Goal: Obtain resource: Download file/media

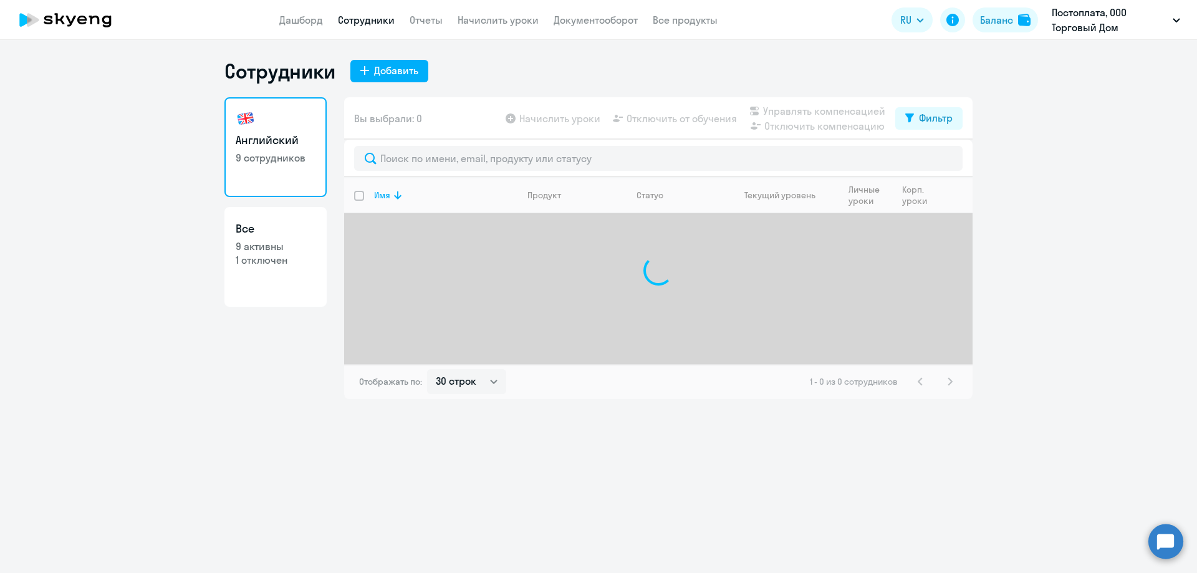
select select "30"
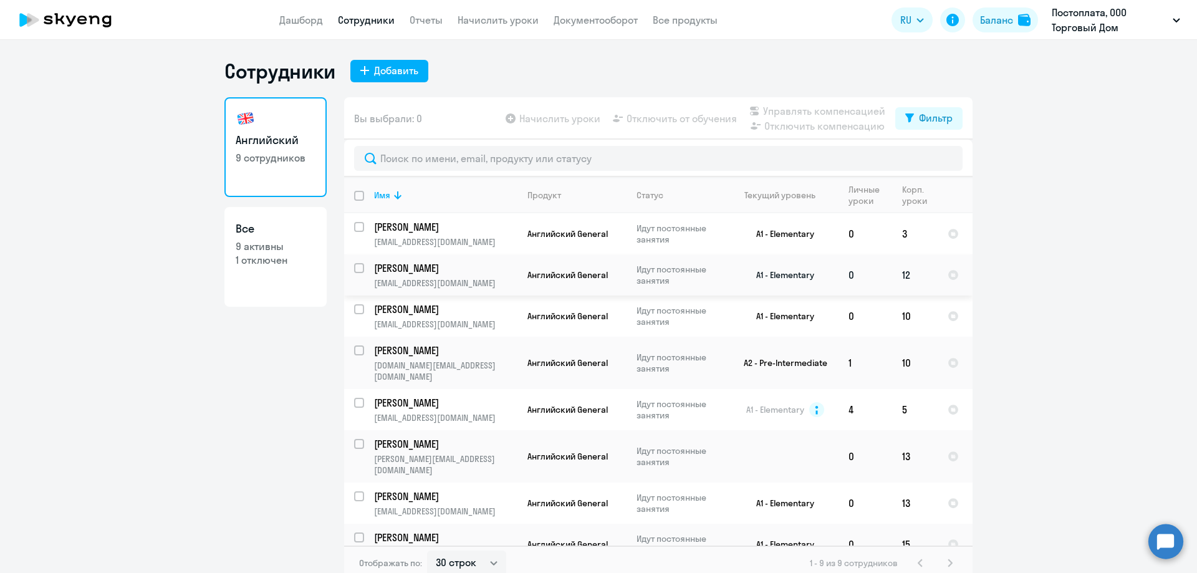
click at [406, 269] on p "[PERSON_NAME]" at bounding box center [444, 268] width 141 height 14
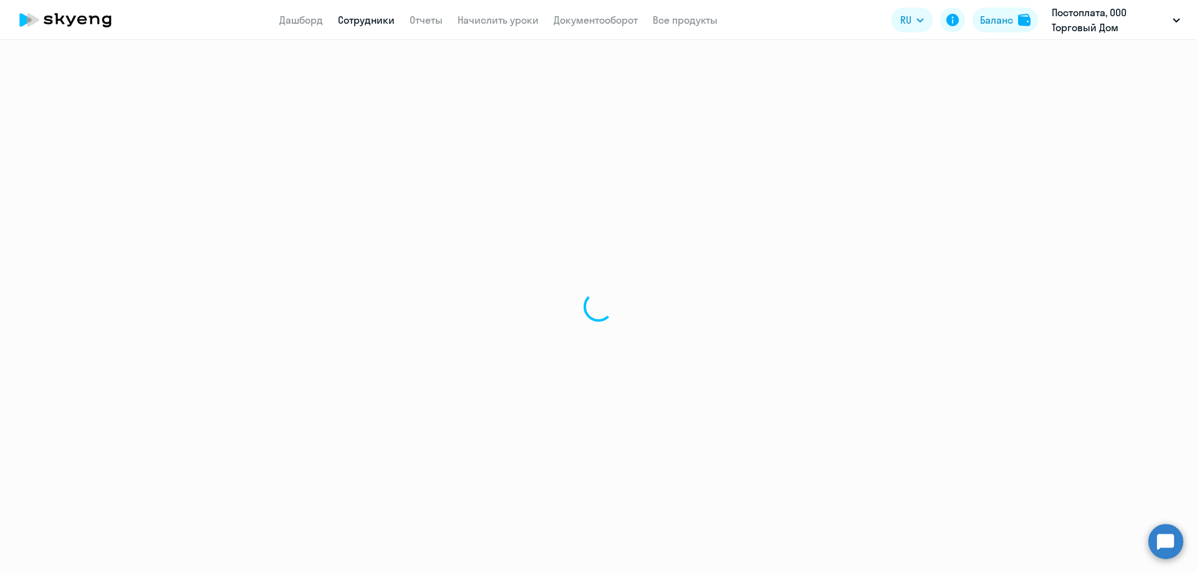
select select "english"
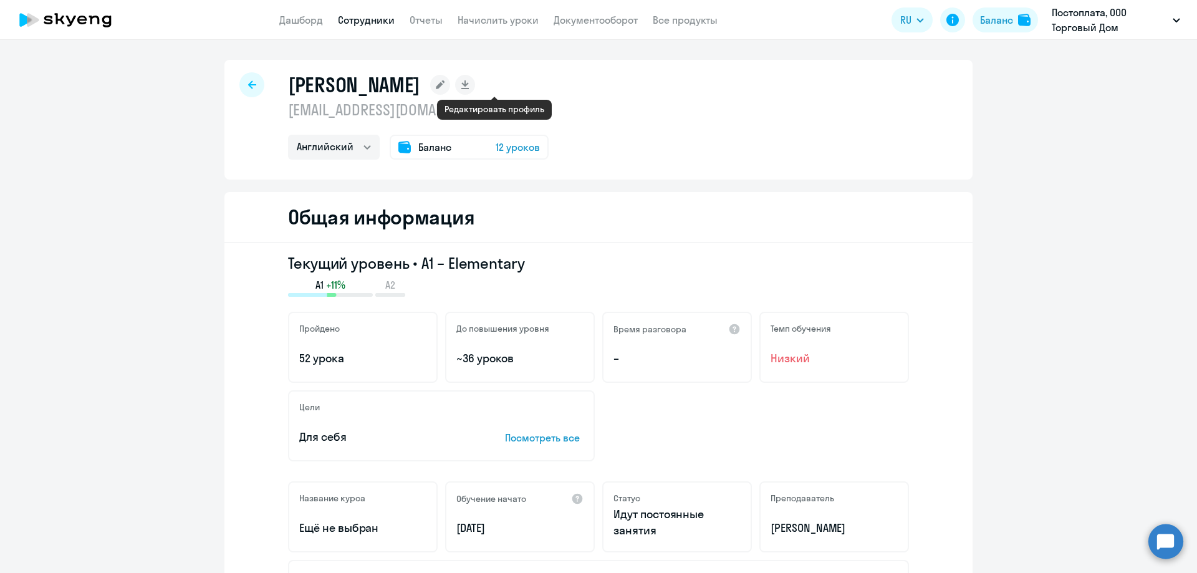
click at [444, 89] on icon at bounding box center [440, 84] width 9 height 9
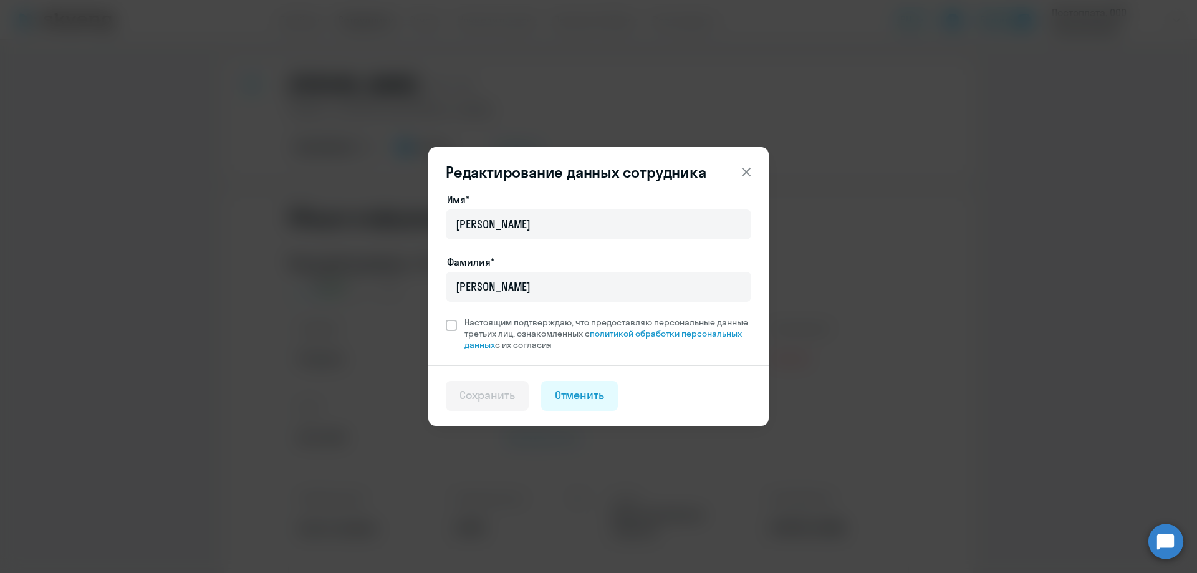
click at [749, 167] on icon at bounding box center [746, 172] width 15 height 15
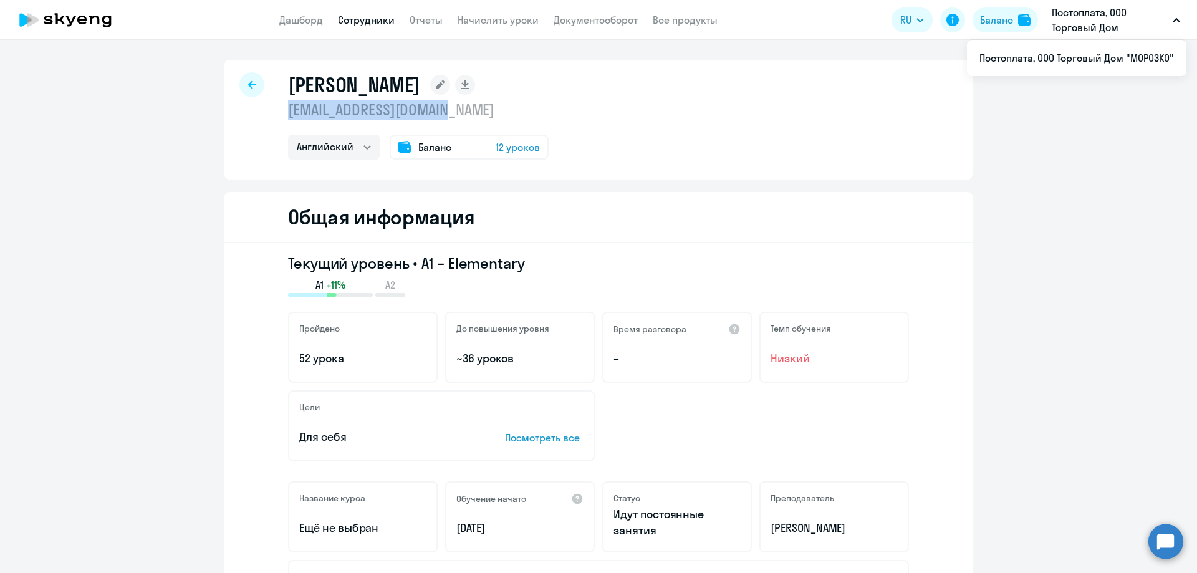
drag, startPoint x: 278, startPoint y: 110, endPoint x: 440, endPoint y: 113, distance: 161.5
click at [440, 113] on div "[PERSON_NAME] [EMAIL_ADDRESS][DOMAIN_NAME] Английский Баланс 12 уроков" at bounding box center [598, 120] width 748 height 120
copy p "[EMAIL_ADDRESS][DOMAIN_NAME]"
click at [357, 24] on link "Сотрудники" at bounding box center [366, 20] width 57 height 12
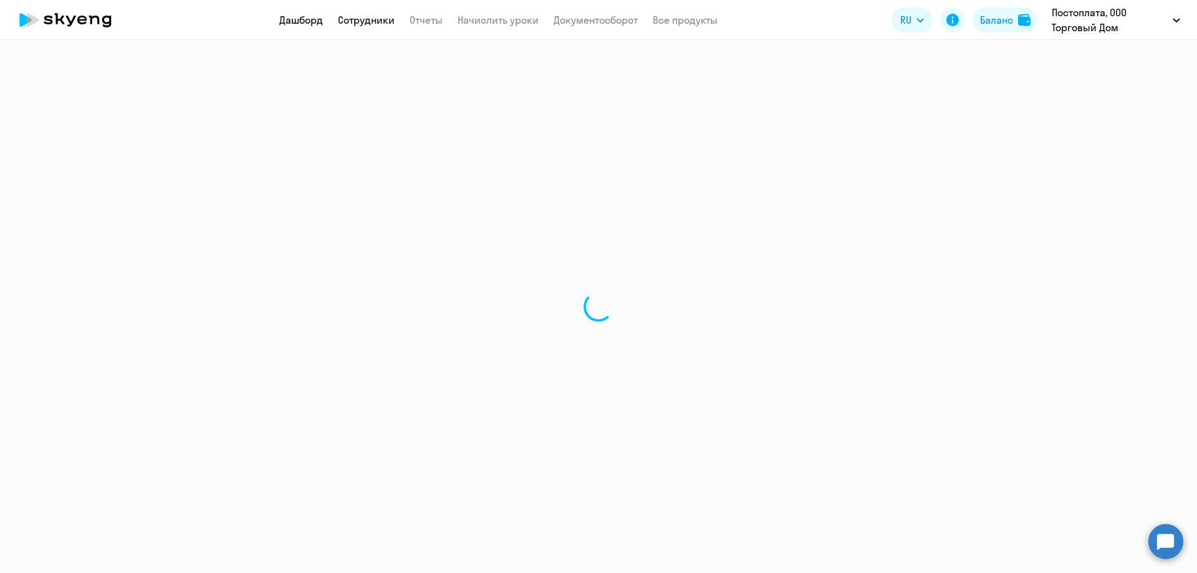
click at [317, 24] on link "Дашборд" at bounding box center [301, 20] width 44 height 12
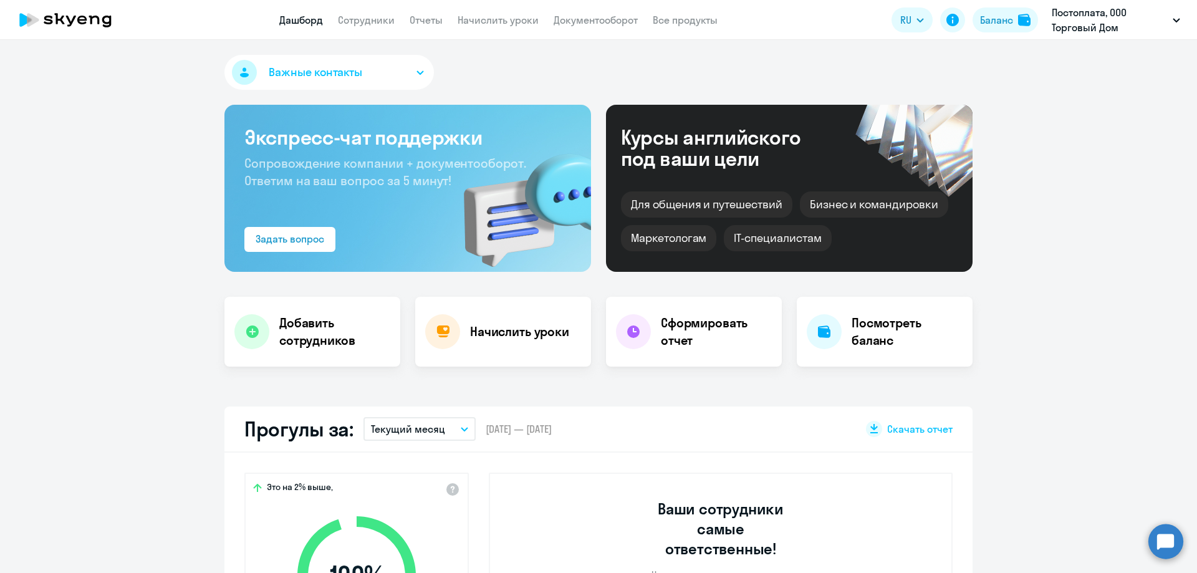
select select "30"
click at [371, 27] on app-menu-item-link "Сотрудники" at bounding box center [366, 20] width 57 height 16
click at [363, 18] on link "Сотрудники" at bounding box center [366, 20] width 57 height 12
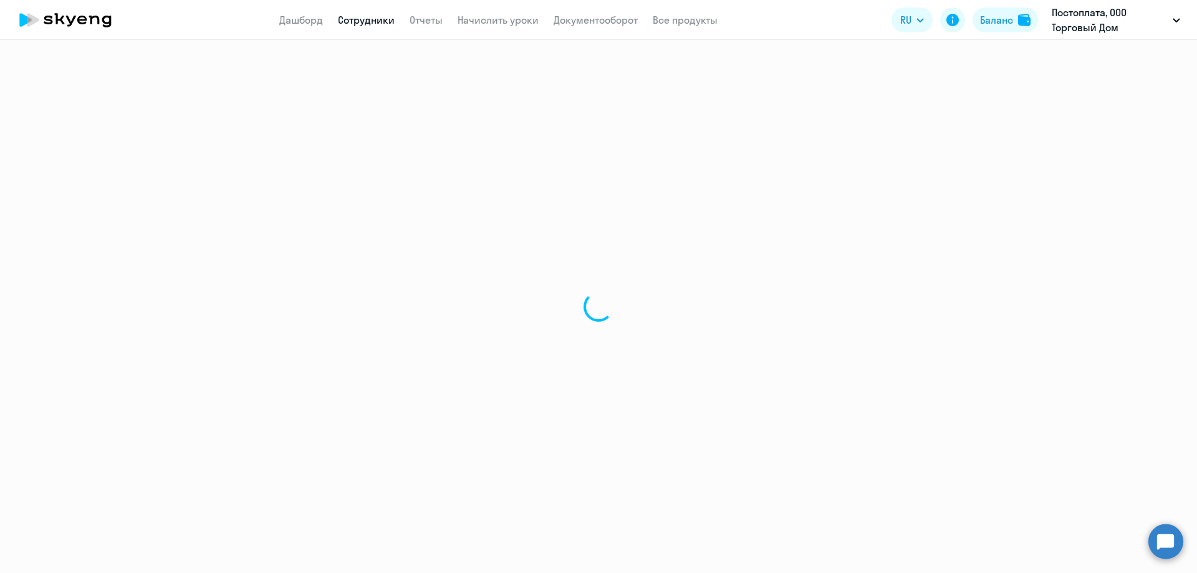
select select "30"
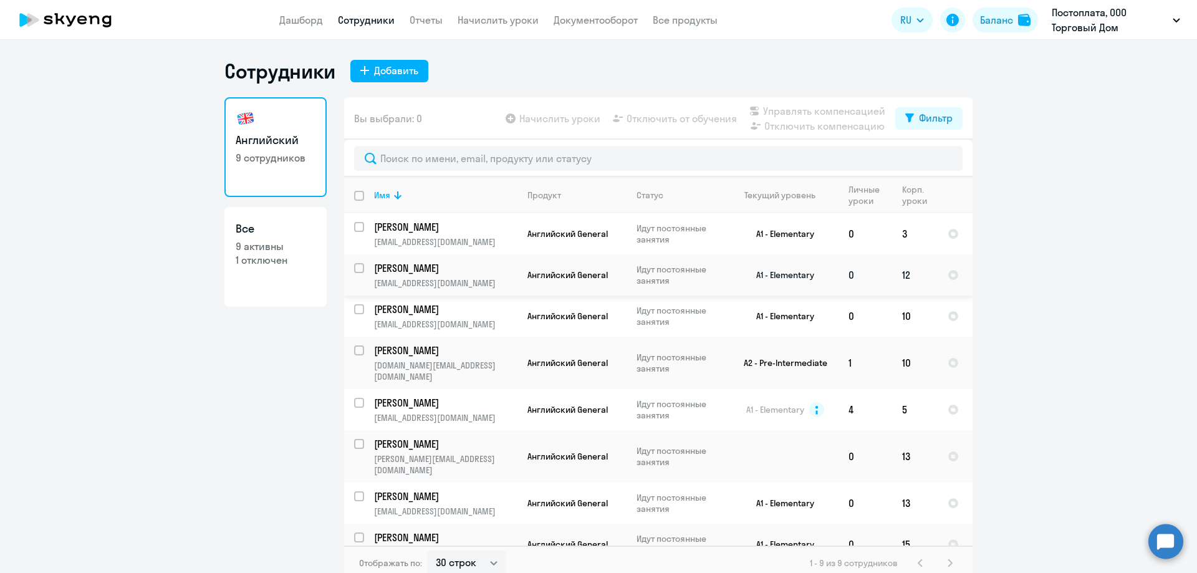
click at [387, 276] on td "[PERSON_NAME] [PERSON_NAME][EMAIL_ADDRESS][DOMAIN_NAME]" at bounding box center [440, 274] width 153 height 41
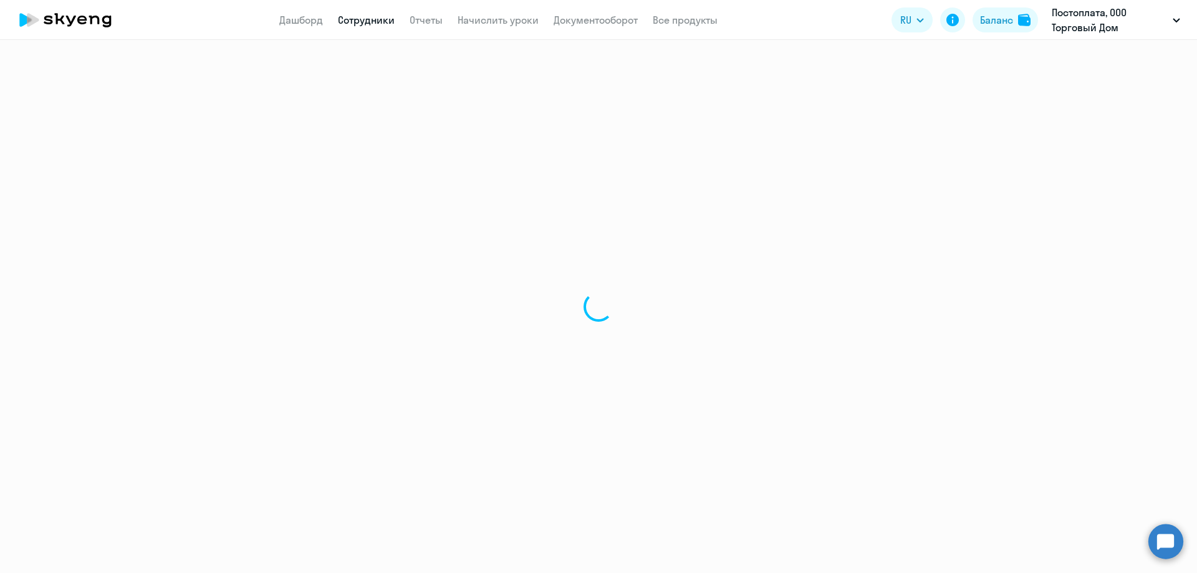
select select "english"
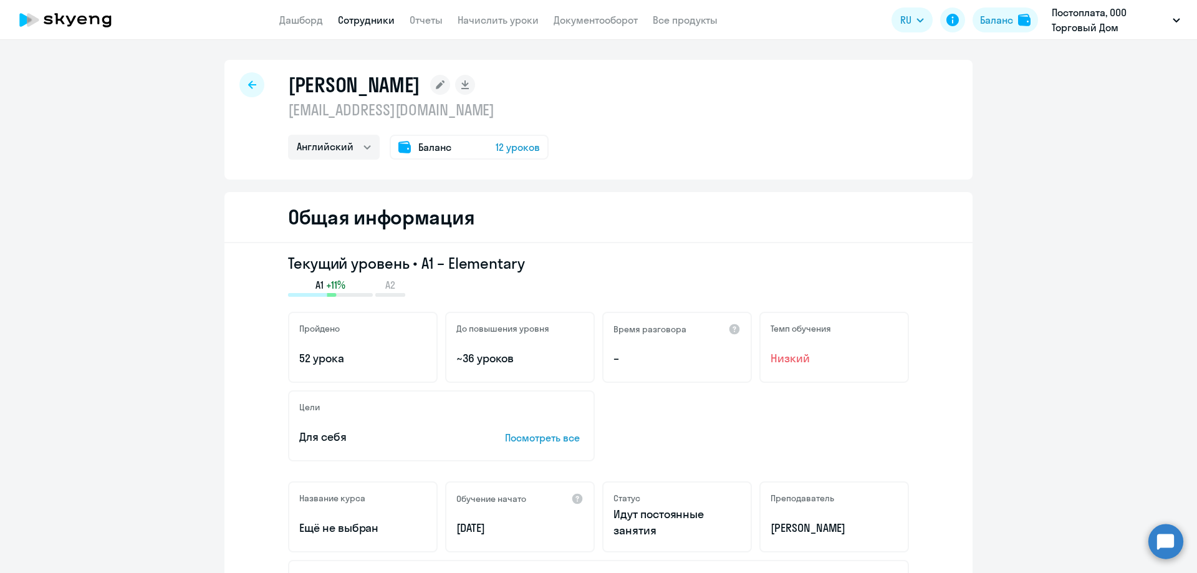
scroll to position [187, 0]
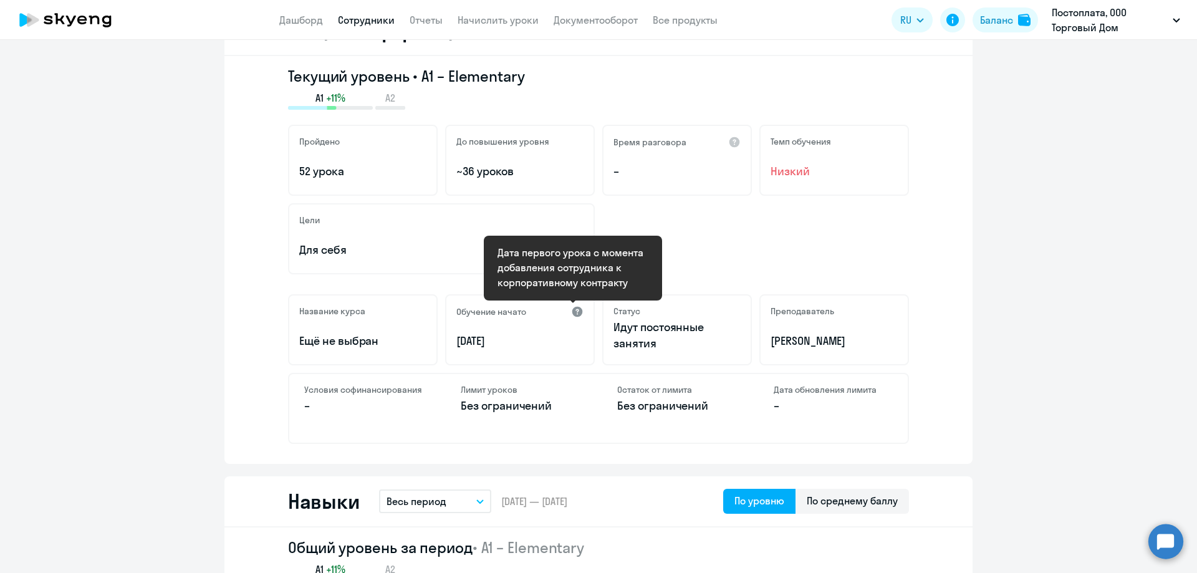
click at [571, 311] on div at bounding box center [577, 311] width 12 height 12
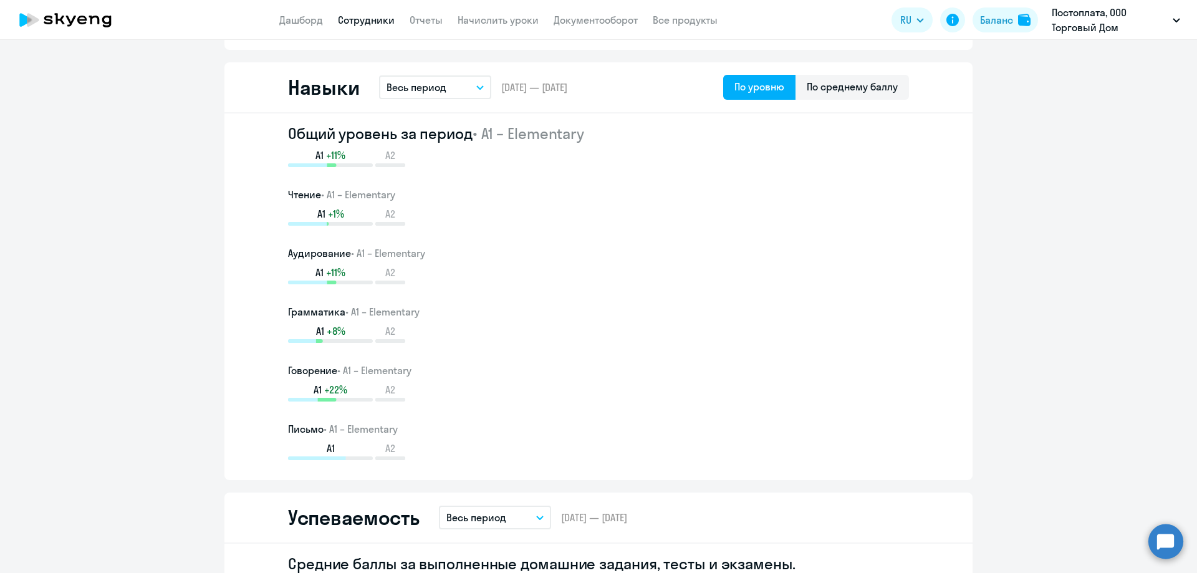
scroll to position [0, 0]
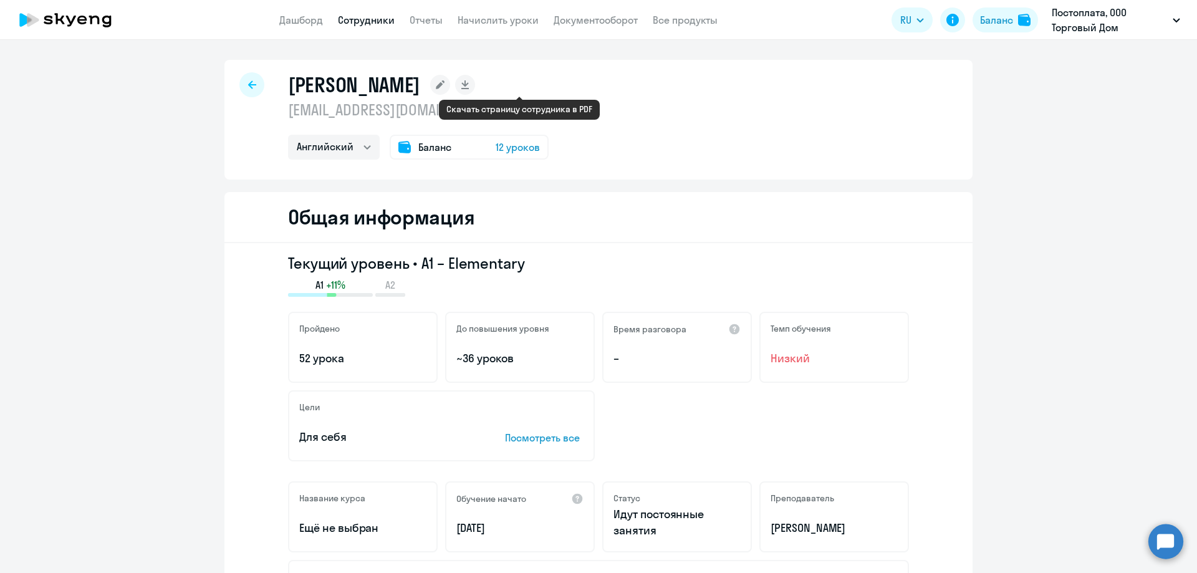
click at [475, 82] on rect at bounding box center [465, 85] width 20 height 20
select select "english"
drag, startPoint x: 832, startPoint y: 333, endPoint x: 827, endPoint y: 310, distance: 22.9
click at [832, 330] on div "Темп обучения" at bounding box center [834, 328] width 127 height 11
